Goal: Information Seeking & Learning: Find specific fact

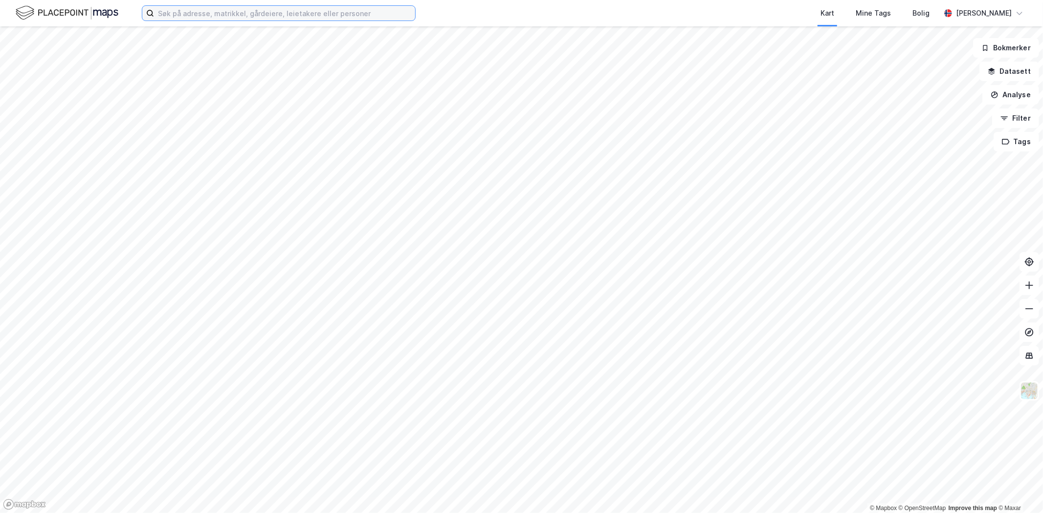
click at [183, 17] on input at bounding box center [284, 13] width 261 height 15
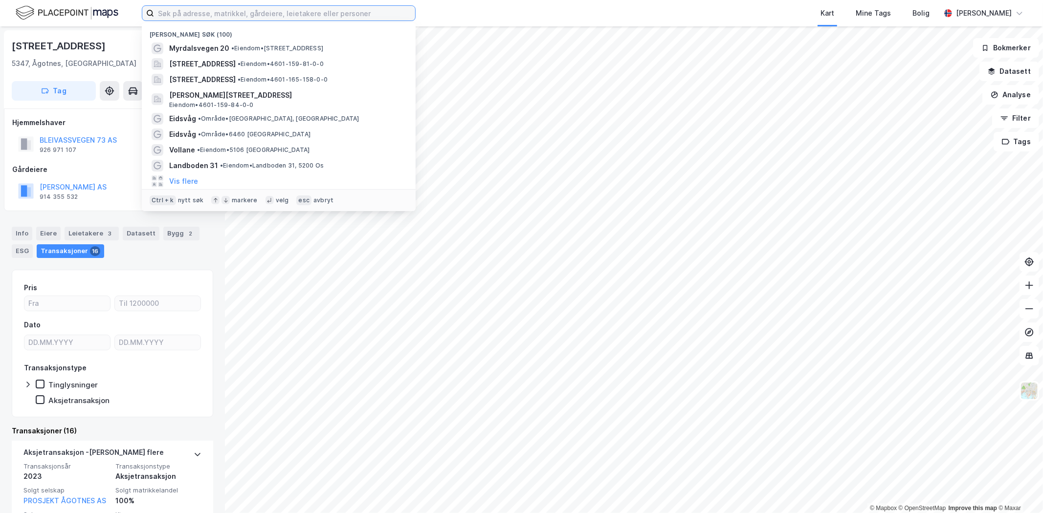
click at [177, 11] on input at bounding box center [284, 13] width 261 height 15
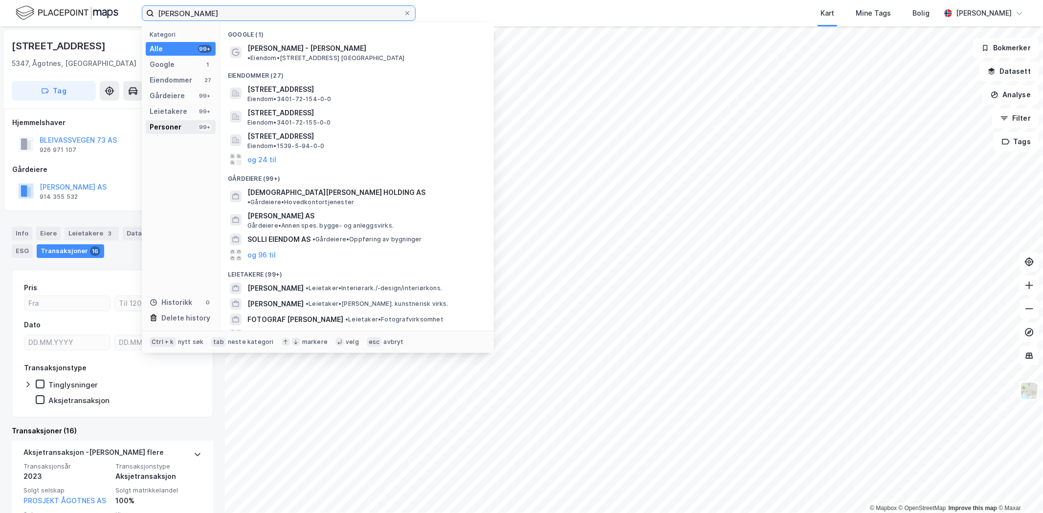
type input "[PERSON_NAME]"
click at [180, 126] on div "Personer 99+" at bounding box center [181, 127] width 70 height 14
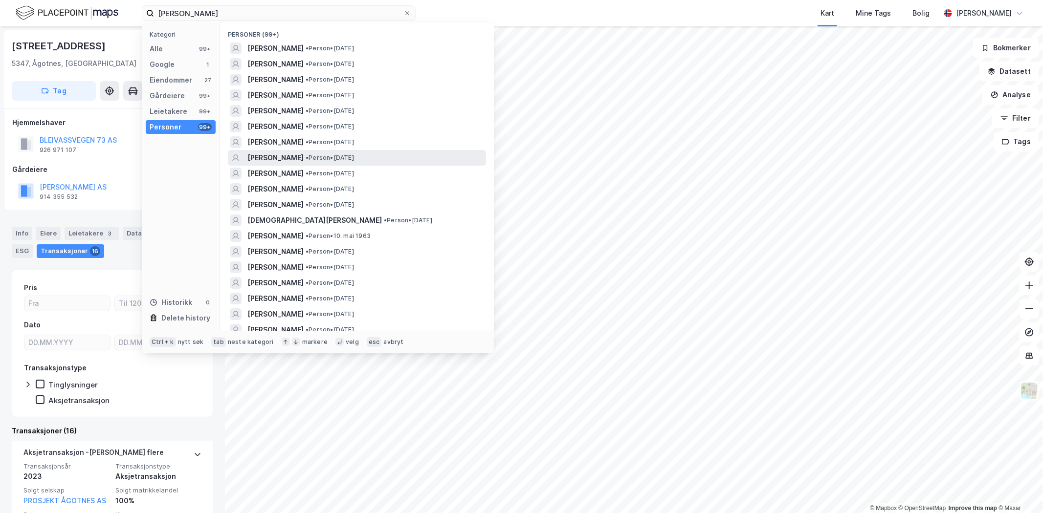
click at [279, 154] on span "[PERSON_NAME]" at bounding box center [275, 158] width 56 height 12
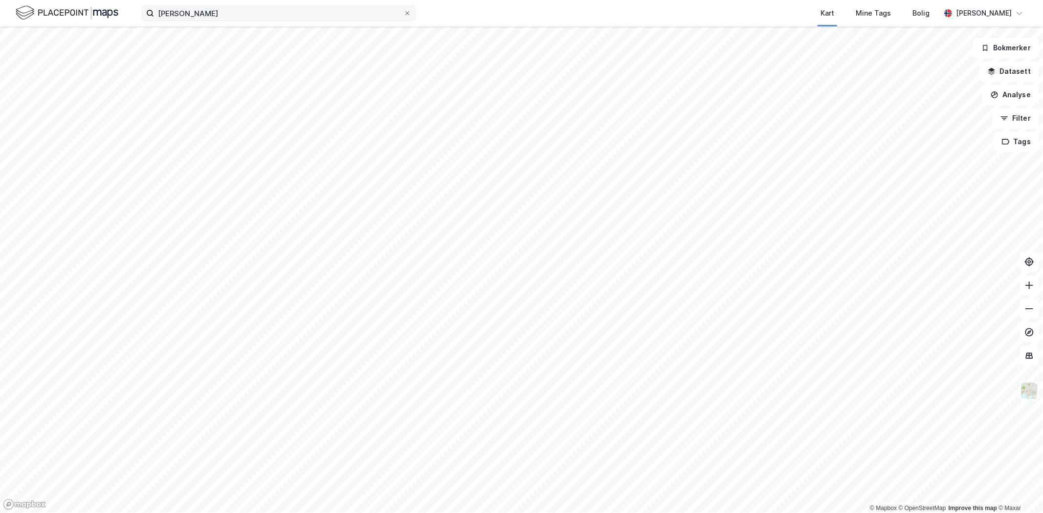
click at [229, 21] on label "[PERSON_NAME]" at bounding box center [279, 13] width 274 height 16
click at [229, 21] on input "[PERSON_NAME]" at bounding box center [278, 13] width 249 height 15
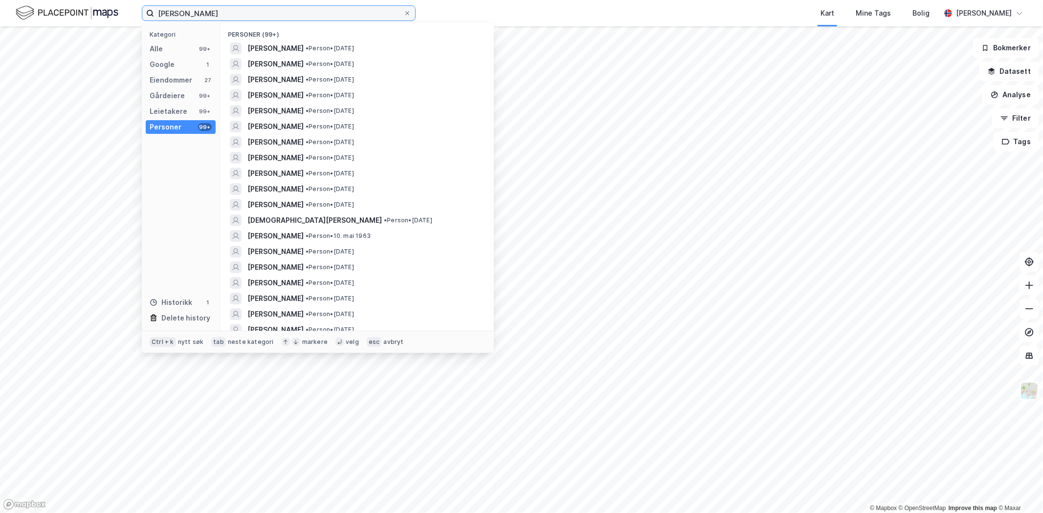
click at [227, 13] on input "[PERSON_NAME]" at bounding box center [278, 13] width 249 height 15
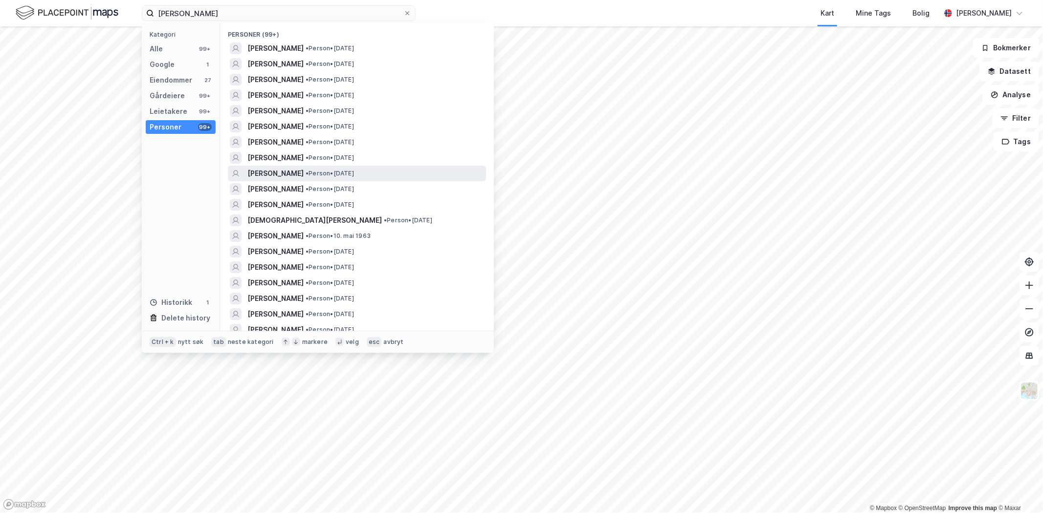
click at [274, 173] on span "[PERSON_NAME]" at bounding box center [275, 174] width 56 height 12
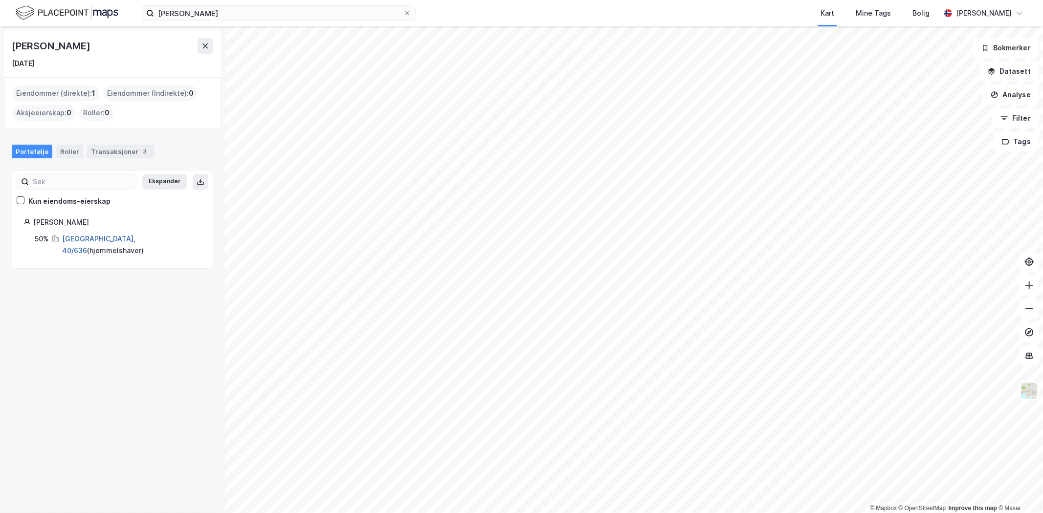
click at [95, 239] on link "[GEOGRAPHIC_DATA], 40/636" at bounding box center [98, 245] width 73 height 20
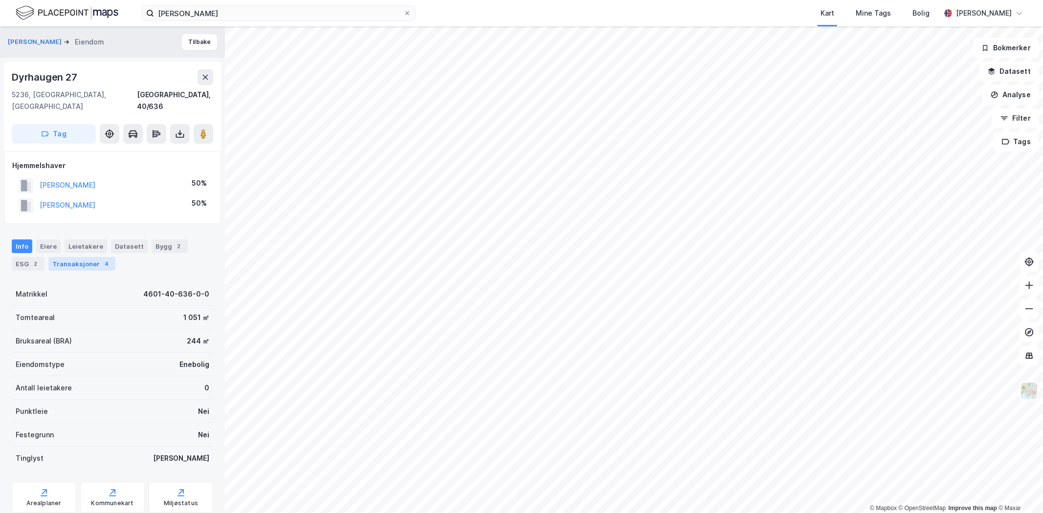
click at [83, 257] on div "Transaksjoner 4" at bounding box center [81, 264] width 67 height 14
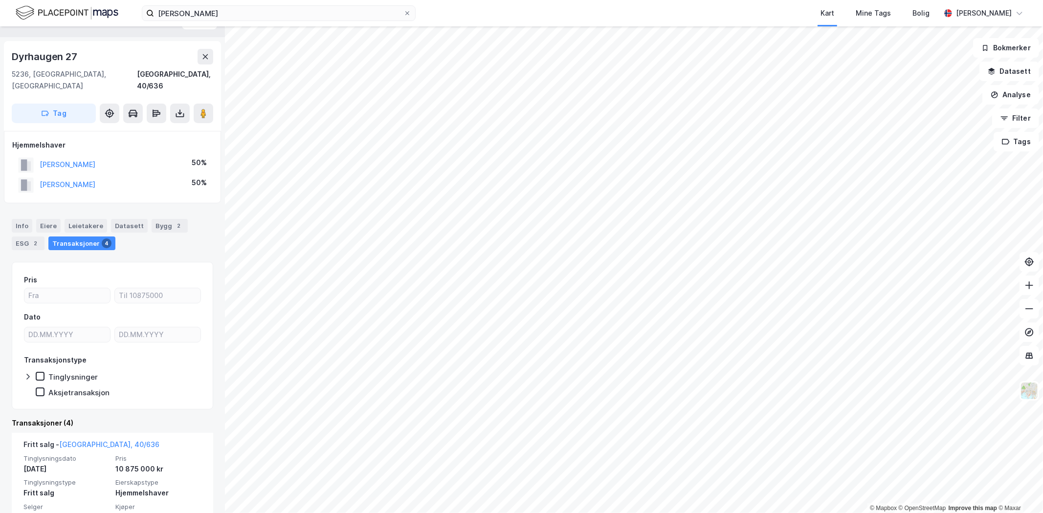
scroll to position [54, 0]
